Goal: Find contact information: Find contact information

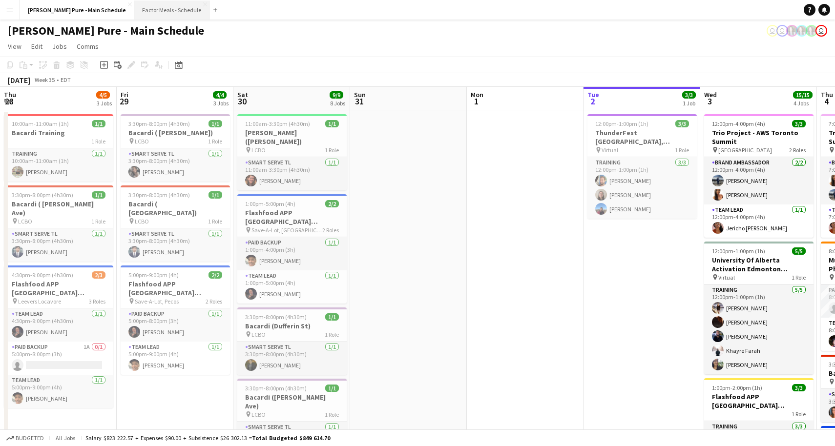
scroll to position [0, 351]
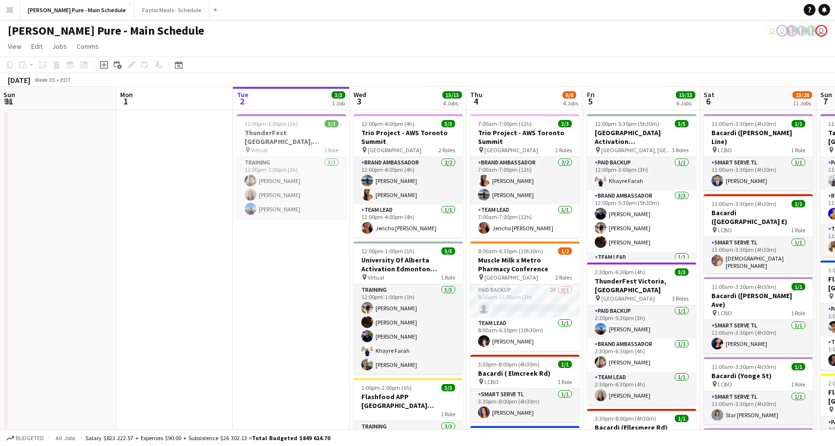
click at [10, 7] on app-icon "Menu" at bounding box center [10, 10] width 8 height 8
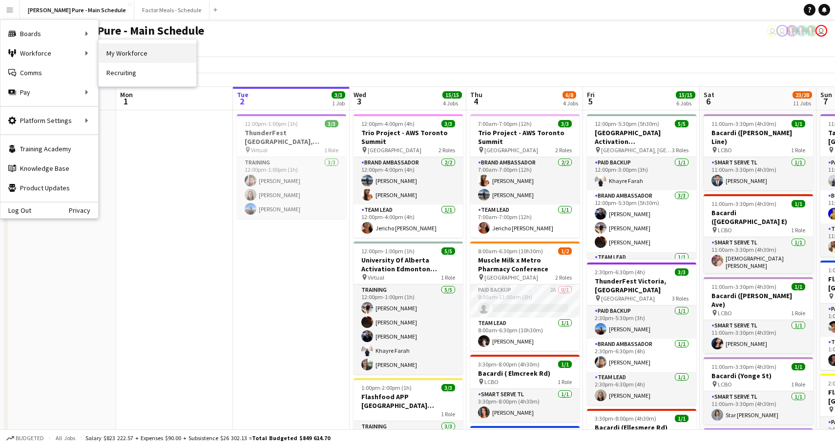
click at [149, 57] on link "My Workforce" at bounding box center [148, 53] width 98 height 20
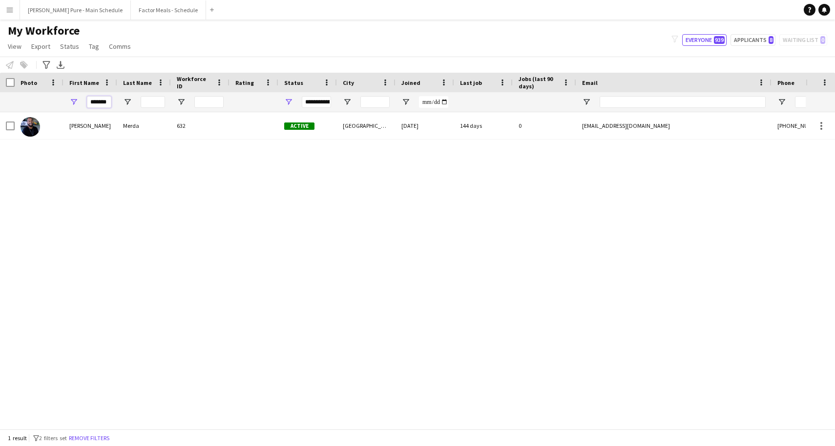
click at [93, 103] on input "*******" at bounding box center [99, 102] width 24 height 12
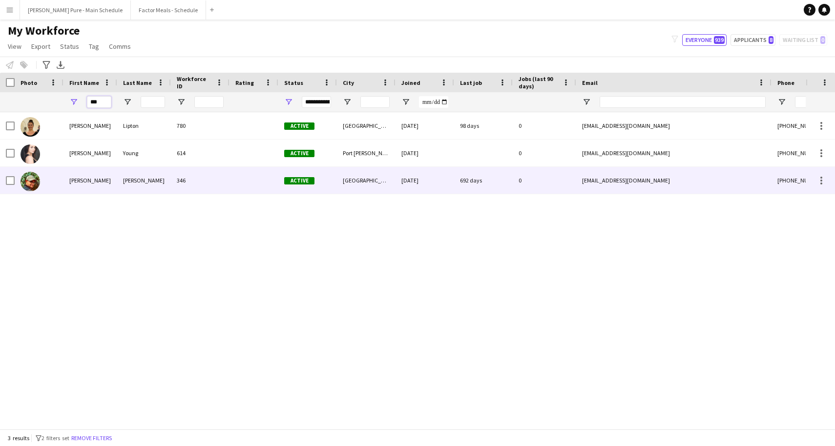
type input "***"
click at [84, 175] on div "[PERSON_NAME]" at bounding box center [90, 180] width 54 height 27
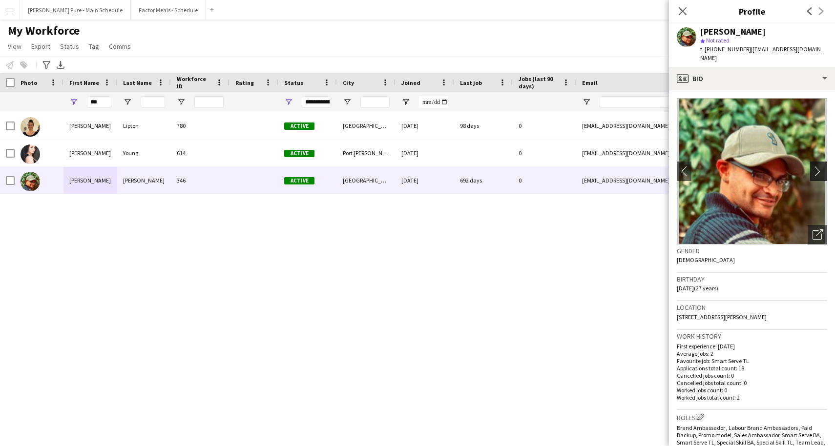
click at [818, 162] on button "chevron-right" at bounding box center [820, 172] width 20 height 20
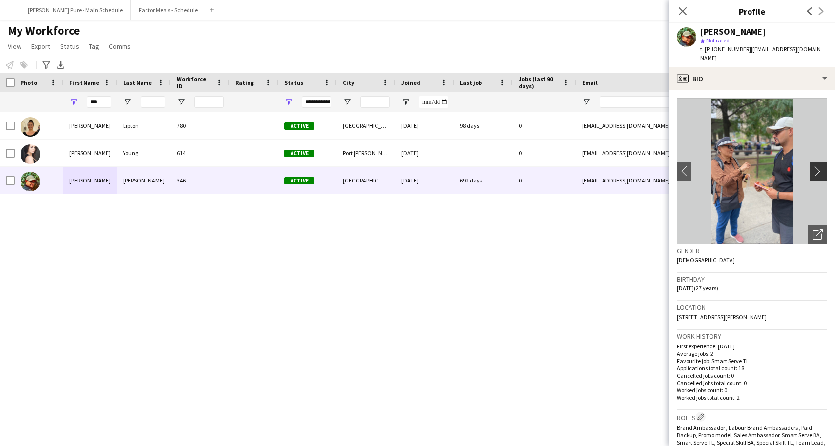
click at [819, 166] on app-icon "chevron-right" at bounding box center [819, 171] width 15 height 10
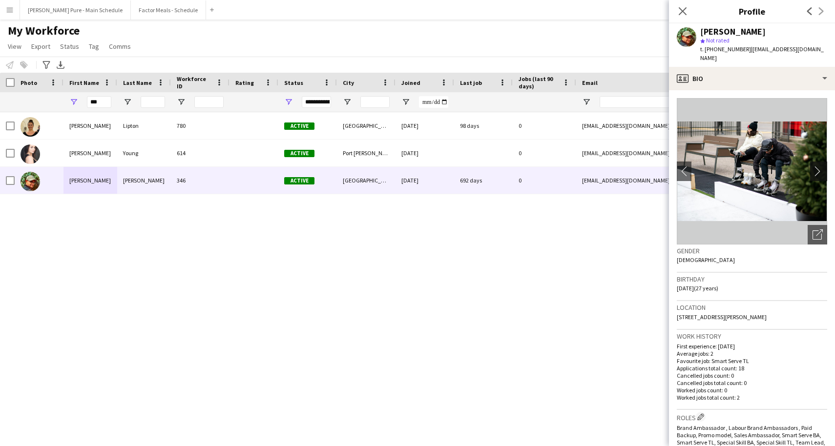
click at [819, 166] on app-icon "chevron-right" at bounding box center [819, 171] width 15 height 10
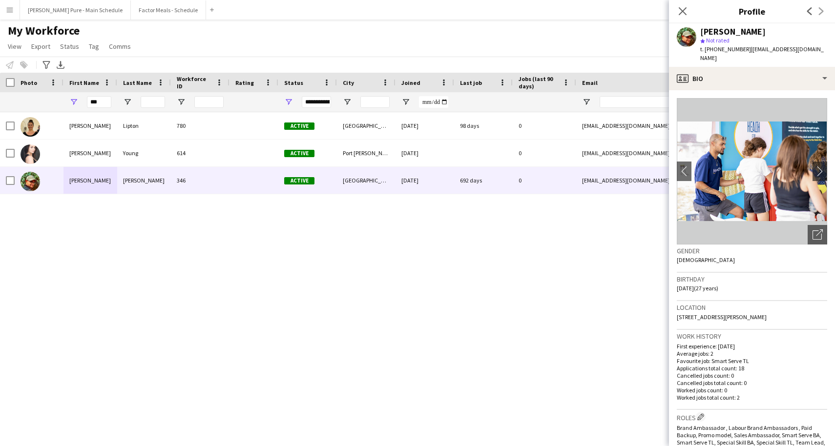
click at [781, 172] on img at bounding box center [752, 171] width 150 height 146
click at [818, 169] on button "chevron-right" at bounding box center [820, 172] width 20 height 20
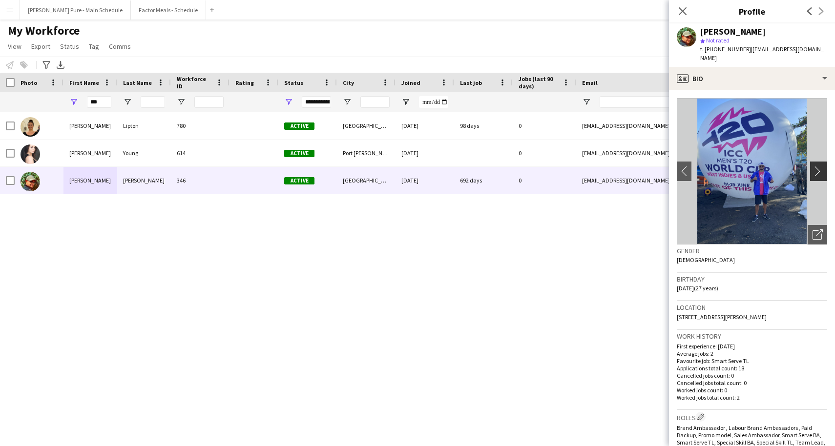
click at [817, 166] on app-icon "chevron-right" at bounding box center [819, 171] width 15 height 10
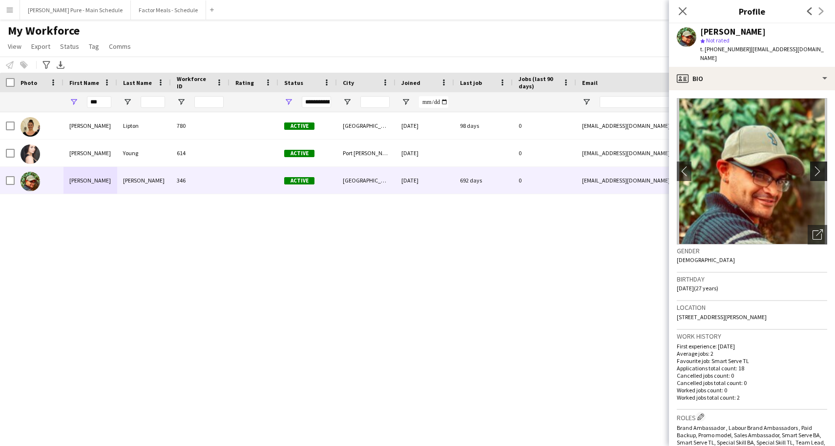
click at [817, 166] on app-icon "chevron-right" at bounding box center [819, 171] width 15 height 10
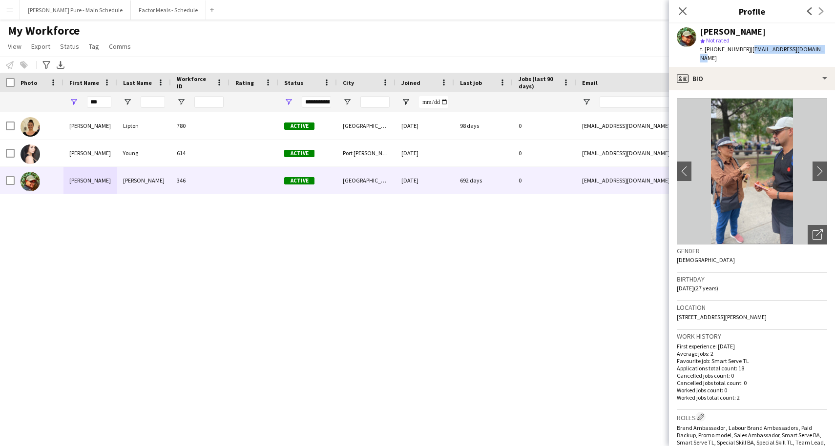
drag, startPoint x: 743, startPoint y: 49, endPoint x: 827, endPoint y: 49, distance: 84.0
click at [827, 49] on app-profile-header "[PERSON_NAME] star Not rated t. [PHONE_NUMBER] | [EMAIL_ADDRESS][DOMAIN_NAME]" at bounding box center [752, 44] width 166 height 43
copy span "[EMAIL_ADDRESS][DOMAIN_NAME]"
copy span "647870408"
drag, startPoint x: 710, startPoint y: 48, endPoint x: 738, endPoint y: 47, distance: 27.3
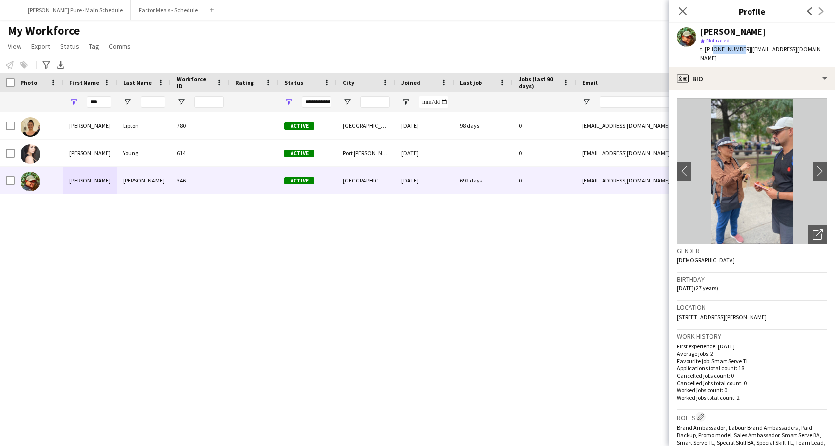
click at [738, 47] on span "t. [PHONE_NUMBER]" at bounding box center [725, 48] width 51 height 7
drag, startPoint x: 740, startPoint y: 49, endPoint x: 709, endPoint y: 51, distance: 30.8
click at [709, 51] on span "t. [PHONE_NUMBER]" at bounding box center [725, 48] width 51 height 7
copy span "6478704089"
click at [820, 166] on app-icon "chevron-right" at bounding box center [819, 171] width 15 height 10
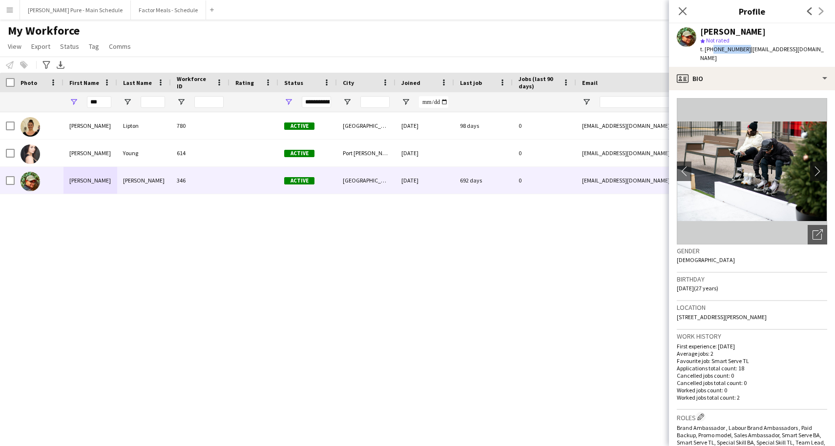
click at [819, 166] on app-icon "chevron-right" at bounding box center [819, 171] width 15 height 10
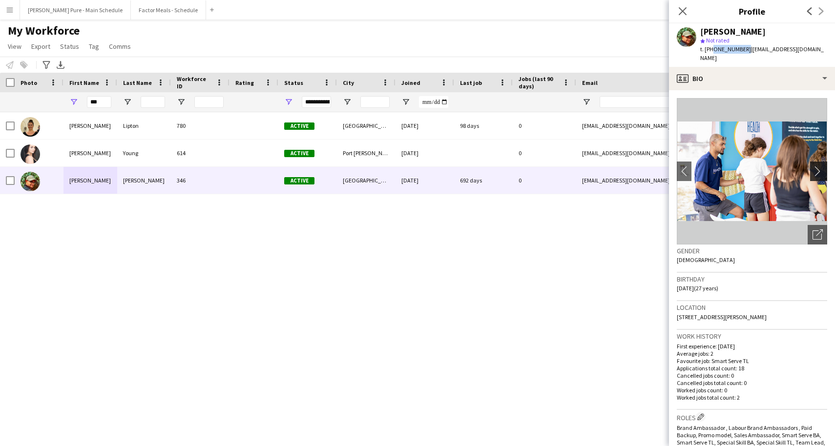
click at [818, 166] on app-icon "chevron-right" at bounding box center [819, 171] width 15 height 10
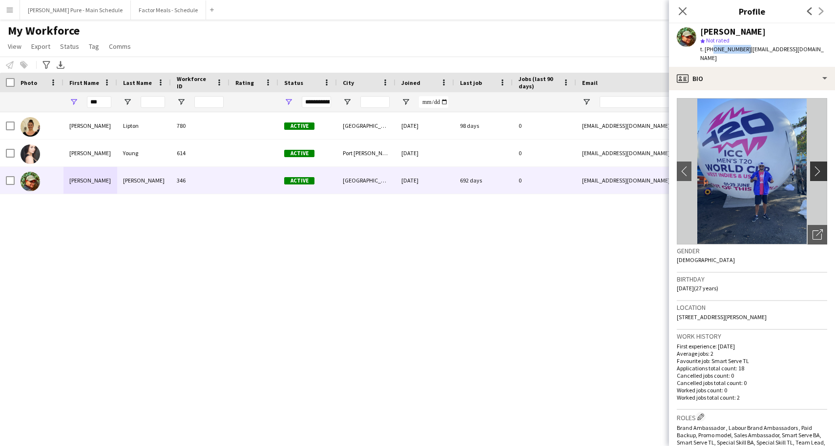
click at [818, 166] on app-icon "chevron-right" at bounding box center [819, 171] width 15 height 10
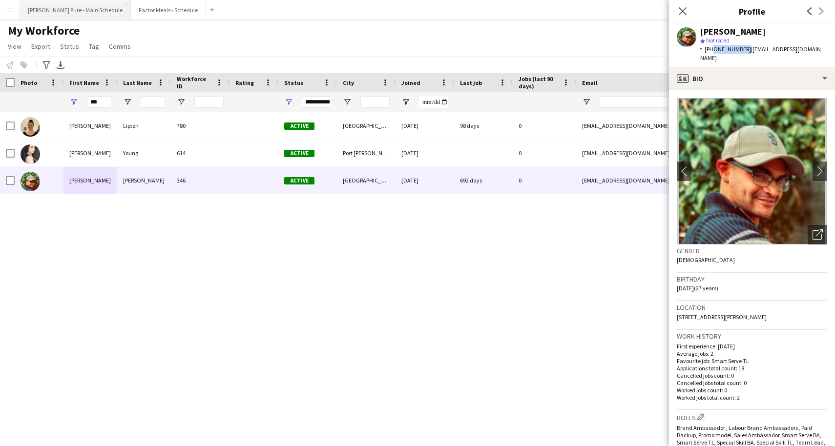
click at [47, 16] on button "[PERSON_NAME] Pure - Main Schedule Close" at bounding box center [75, 9] width 111 height 19
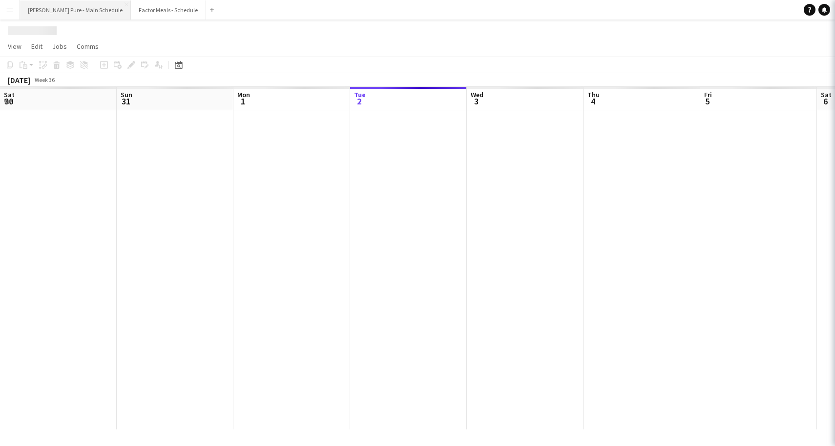
scroll to position [0, 233]
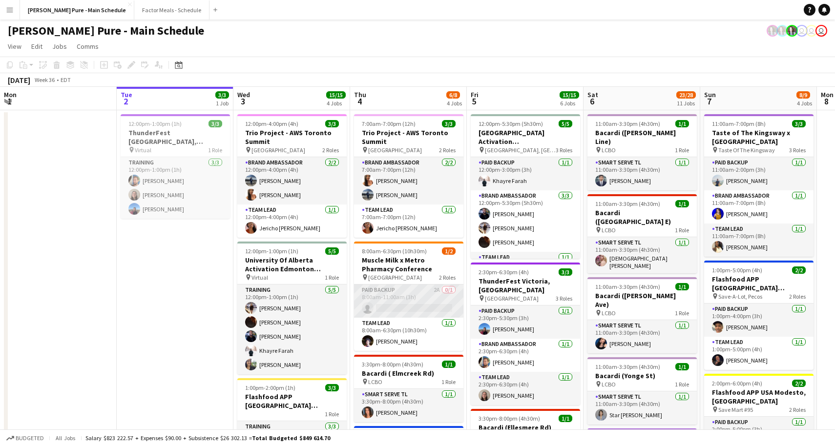
click at [388, 307] on app-card-role "Paid Backup 2A 0/1 8:00am-11:00am (3h) single-neutral-actions" at bounding box center [408, 301] width 109 height 33
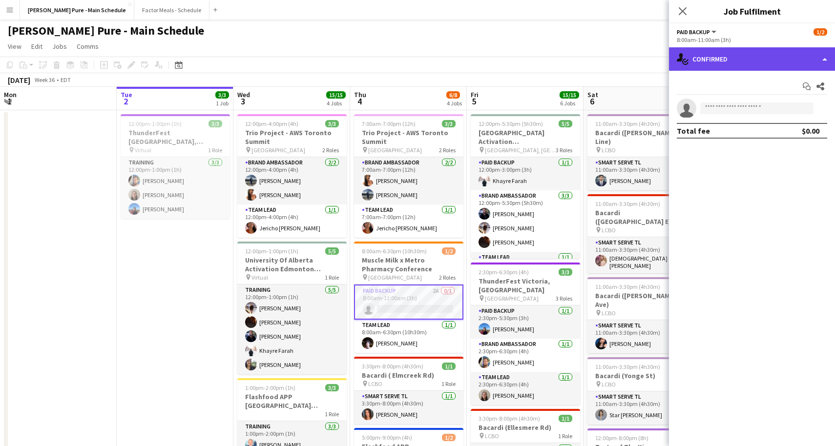
click at [830, 61] on div "single-neutral-actions-check-2 Confirmed" at bounding box center [752, 58] width 166 height 23
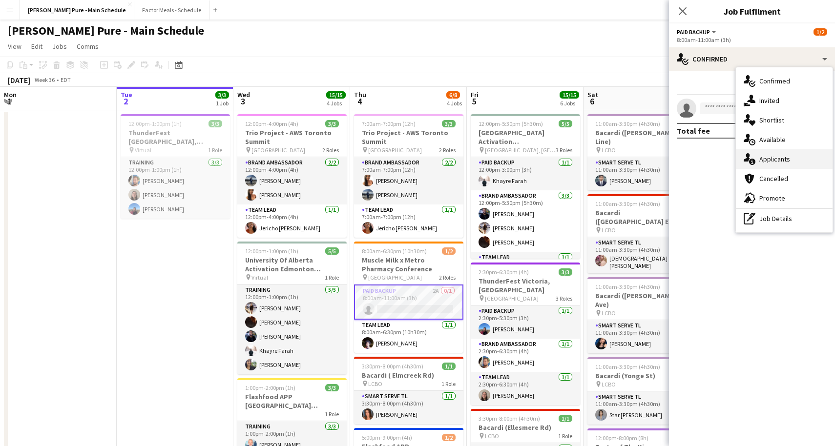
click at [775, 164] on span "Applicants" at bounding box center [774, 159] width 31 height 9
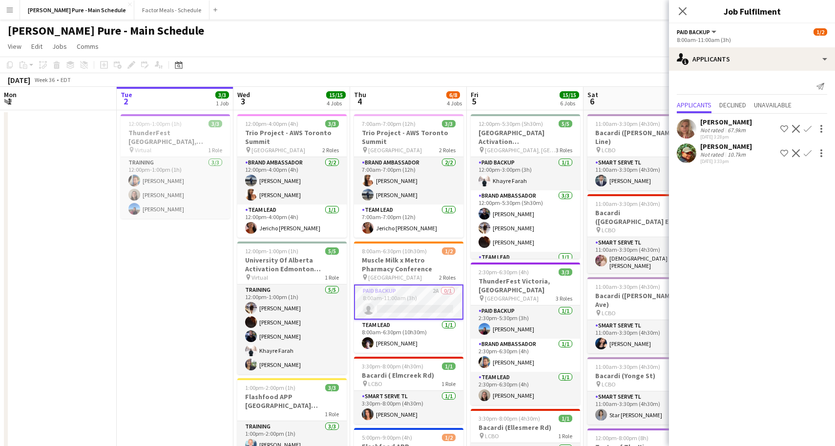
click at [687, 130] on app-user-avatar at bounding box center [687, 129] width 20 height 20
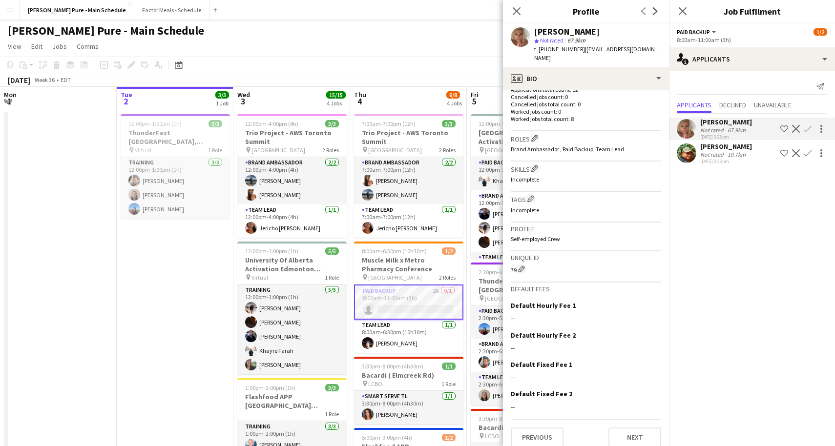
scroll to position [0, 0]
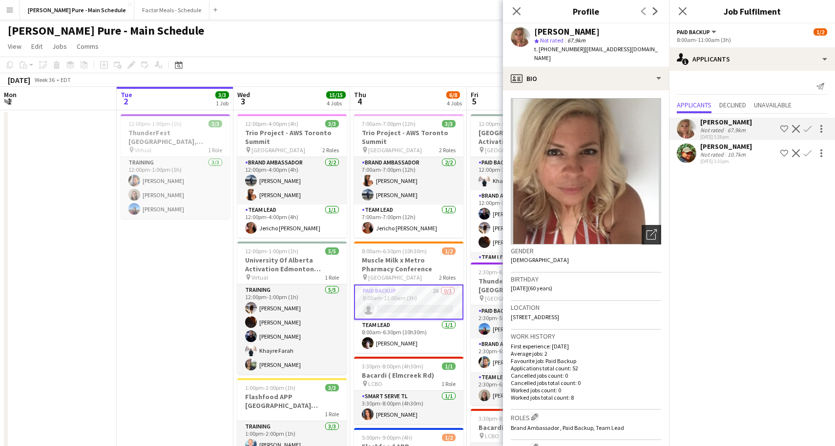
click at [654, 229] on icon "Open photos pop-in" at bounding box center [651, 234] width 10 height 10
